Goal: Find specific page/section: Find specific page/section

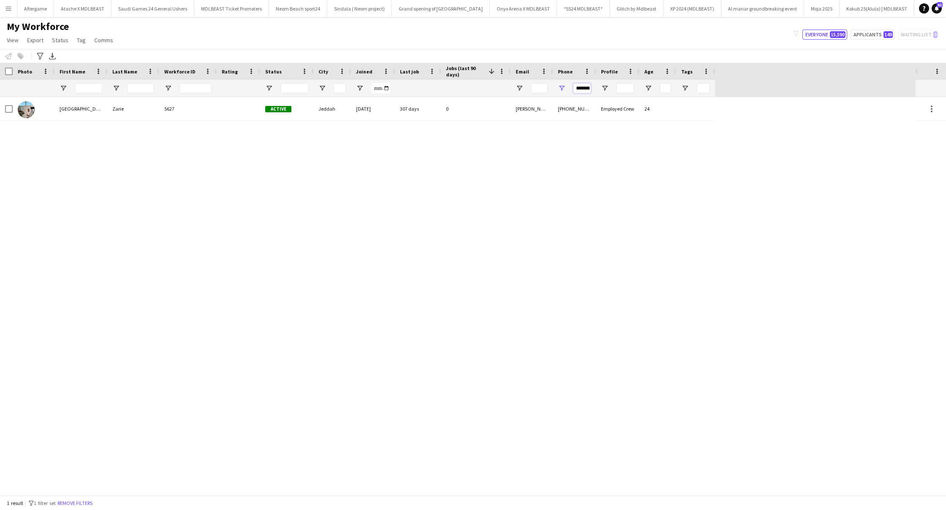
click at [582, 90] on input "**********" at bounding box center [582, 88] width 18 height 10
type input "*"
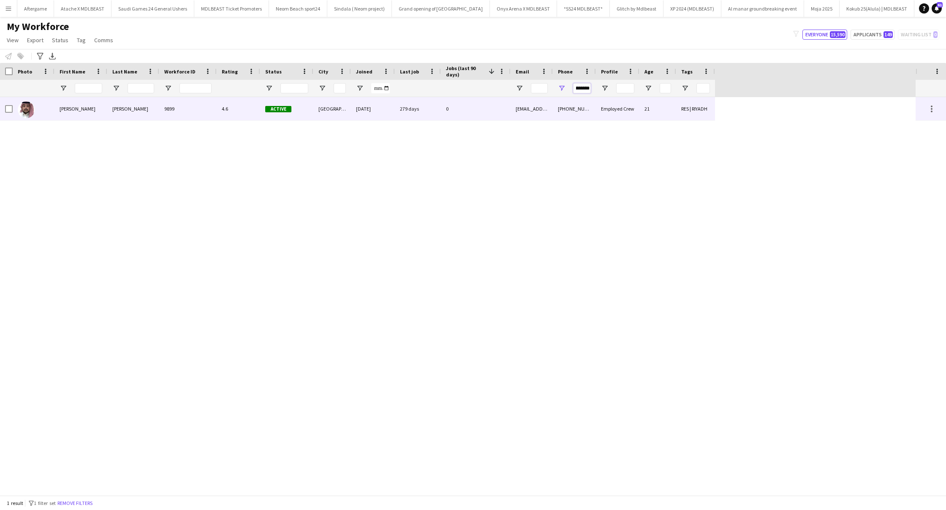
type input "*********"
click at [560, 108] on div "[PHONE_NUMBER]" at bounding box center [574, 108] width 43 height 23
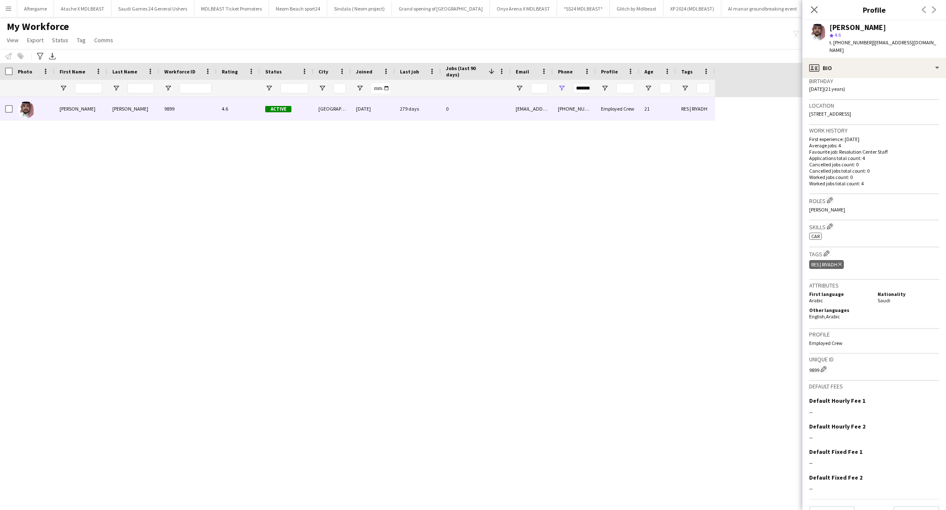
scroll to position [173, 0]
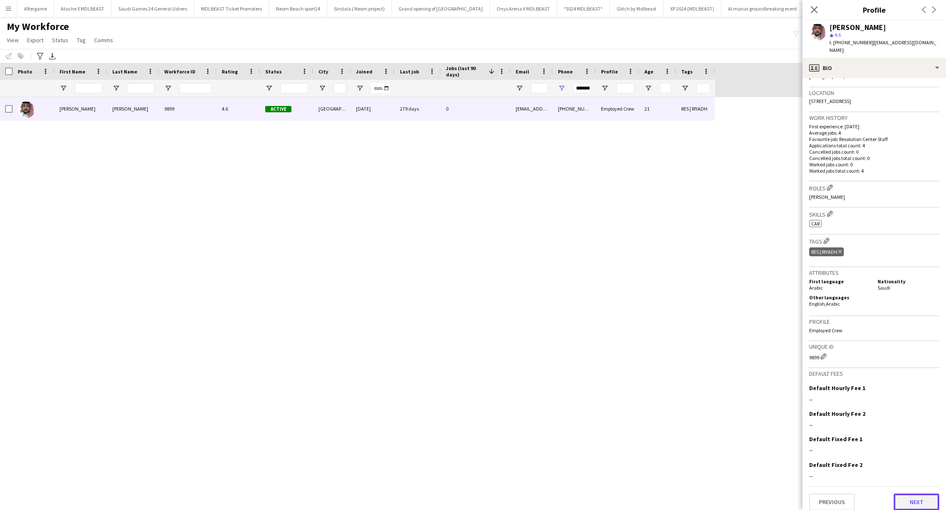
click at [928, 499] on button "Next" at bounding box center [916, 502] width 46 height 17
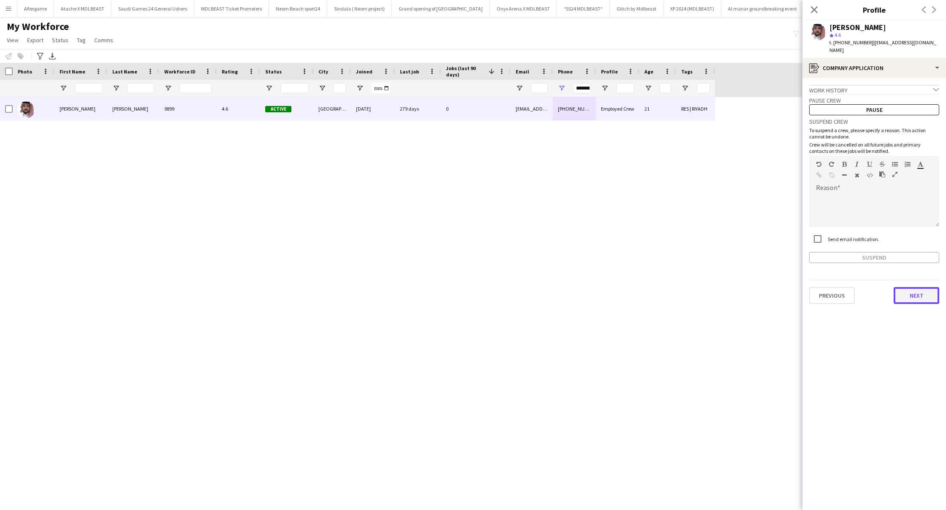
click at [912, 287] on button "Next" at bounding box center [916, 295] width 46 height 17
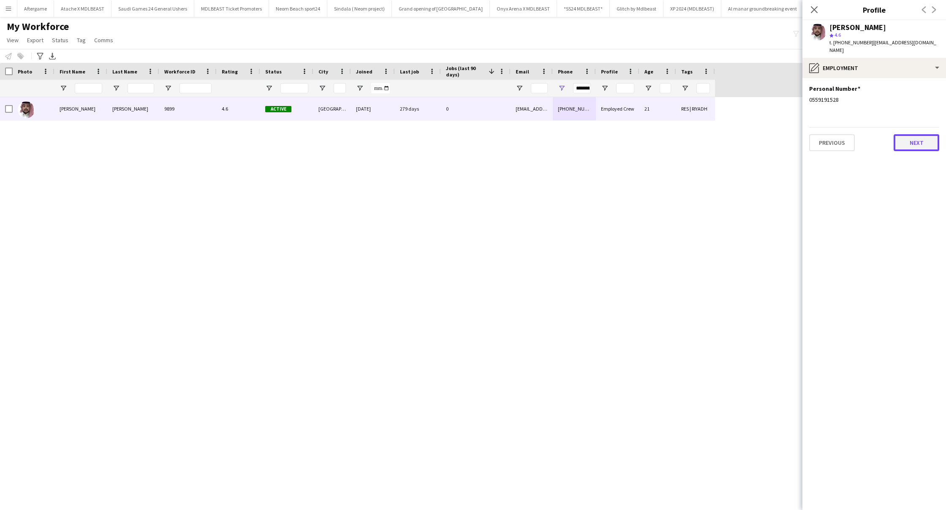
click at [908, 141] on button "Next" at bounding box center [916, 142] width 46 height 17
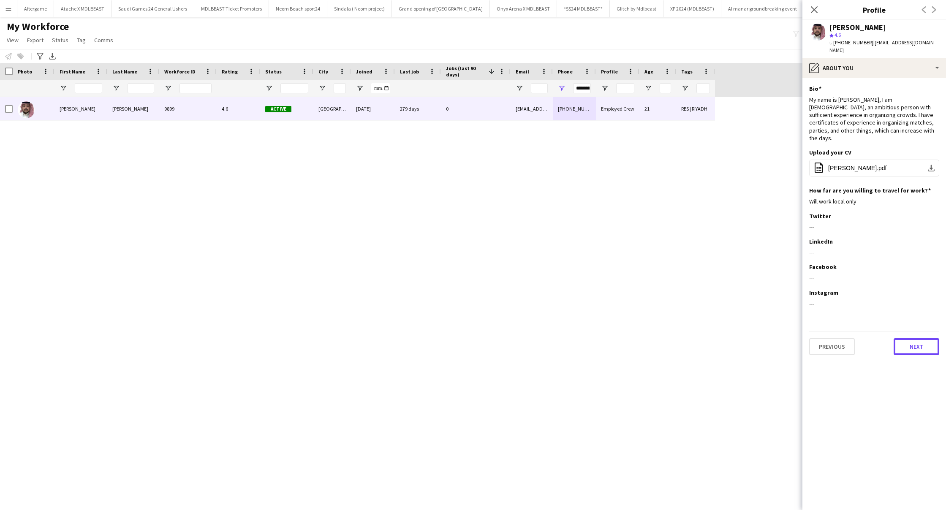
click at [922, 338] on button "Next" at bounding box center [916, 346] width 46 height 17
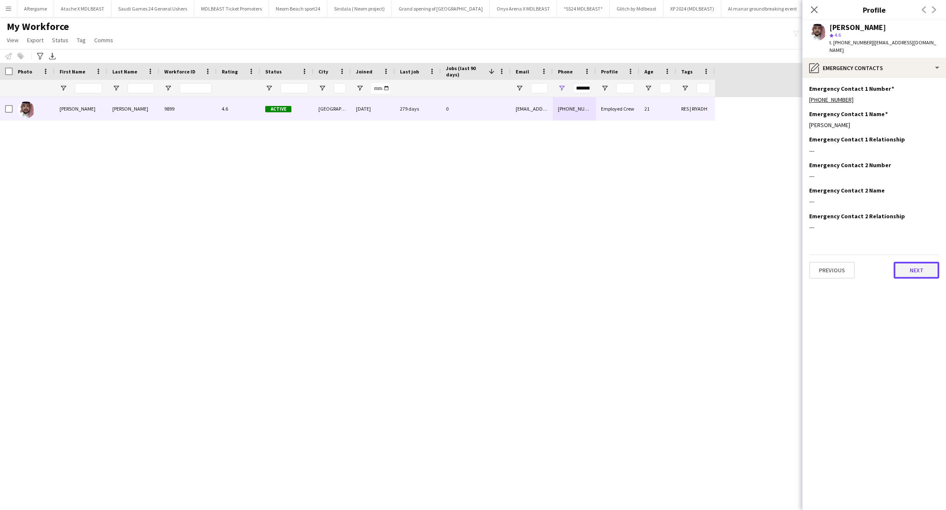
click at [910, 267] on button "Next" at bounding box center [916, 270] width 46 height 17
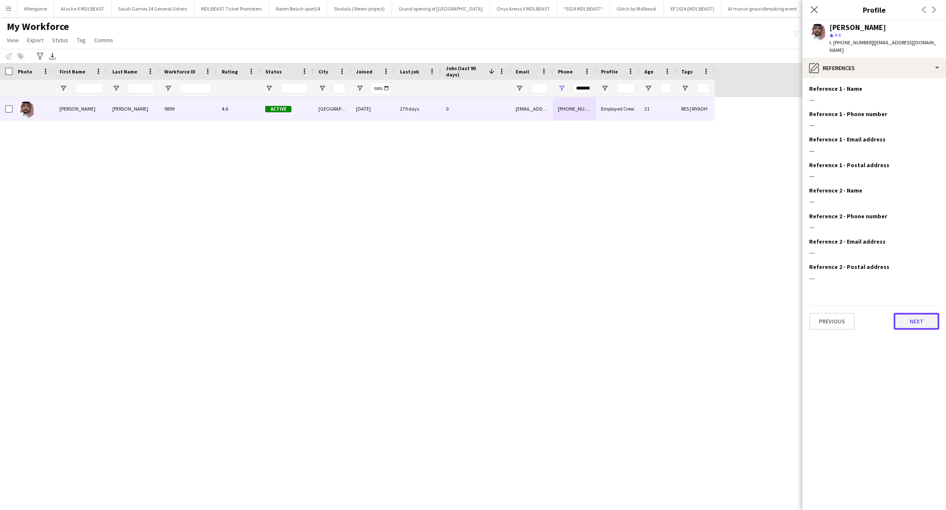
click at [912, 313] on button "Next" at bounding box center [916, 321] width 46 height 17
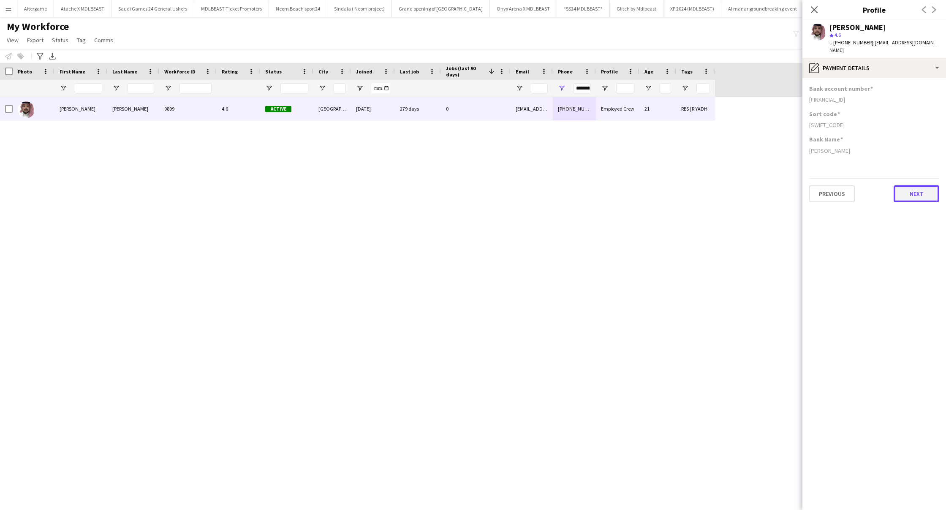
click at [906, 192] on button "Next" at bounding box center [916, 193] width 46 height 17
click at [905, 189] on button "Next" at bounding box center [916, 193] width 46 height 17
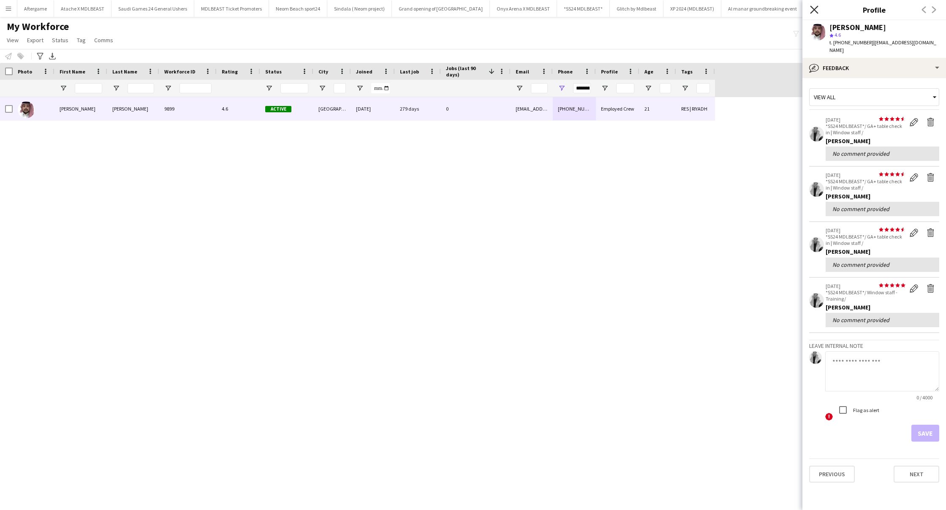
click at [813, 12] on icon "Close pop-in" at bounding box center [814, 9] width 8 height 8
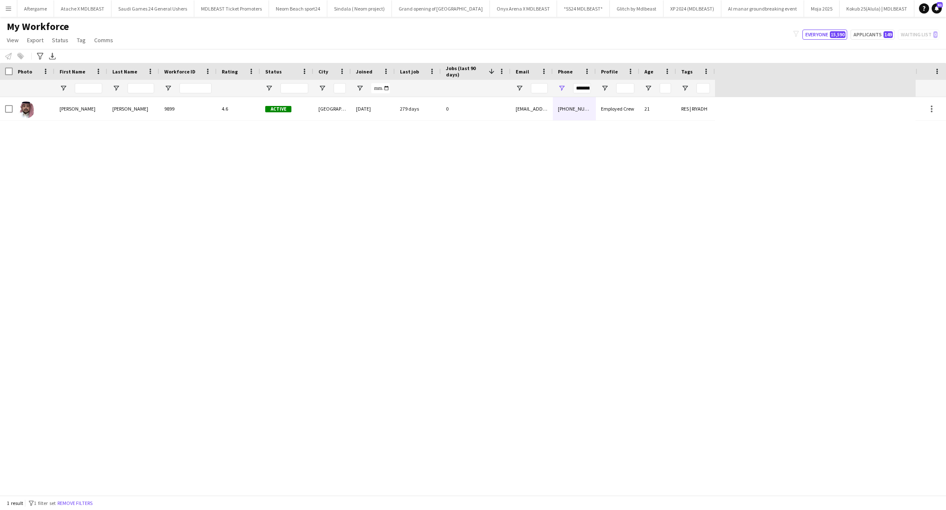
click at [734, 116] on div "[PERSON_NAME] 9899 4.6 Active [GEOGRAPHIC_DATA] [DATE] 279 days 0 [EMAIL_ADDRES…" at bounding box center [457, 296] width 915 height 398
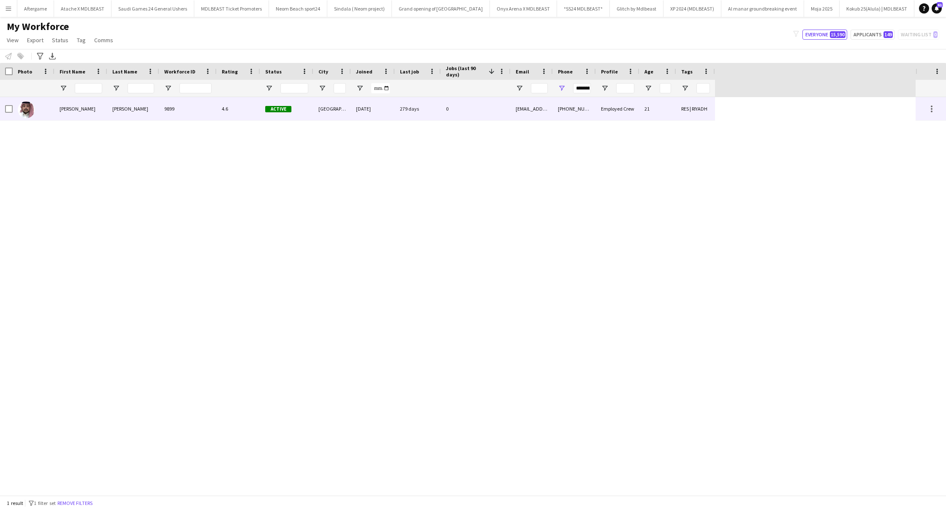
click at [693, 117] on div "RES | RIYADH" at bounding box center [695, 108] width 39 height 23
